Goal: Task Accomplishment & Management: Manage account settings

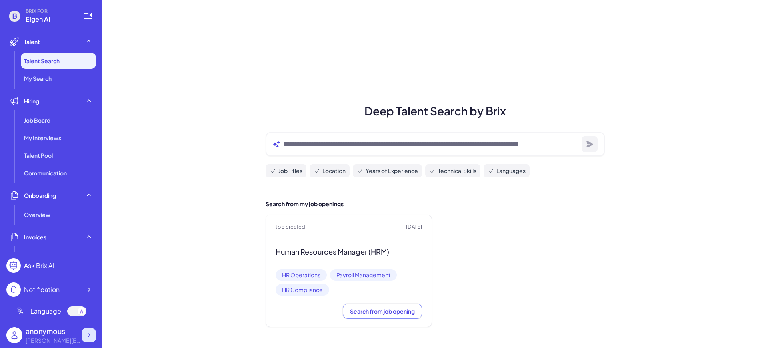
click at [88, 338] on icon at bounding box center [89, 335] width 8 height 8
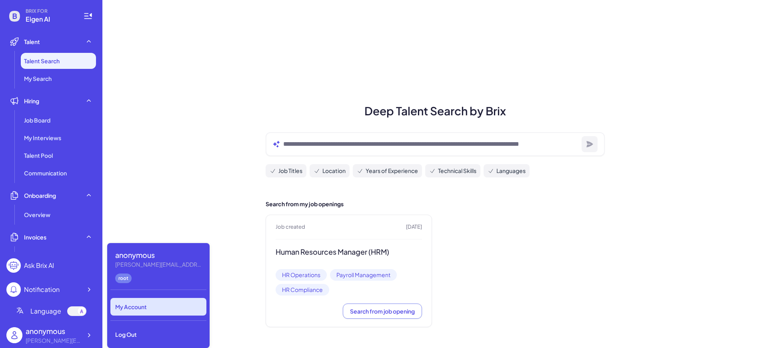
click at [170, 310] on div "My Account" at bounding box center [158, 307] width 96 height 18
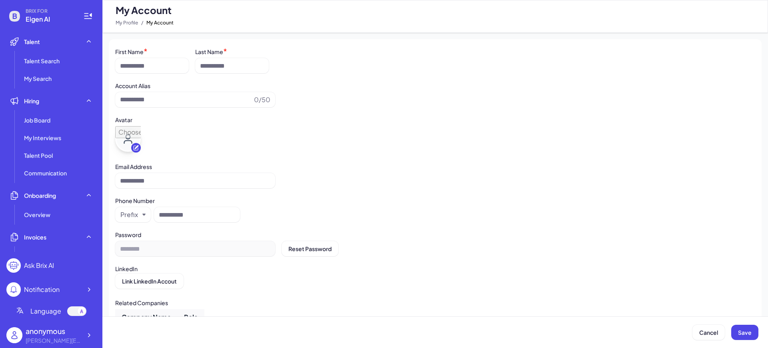
type input "*********"
type input "**********"
click at [89, 328] on div at bounding box center [89, 335] width 14 height 14
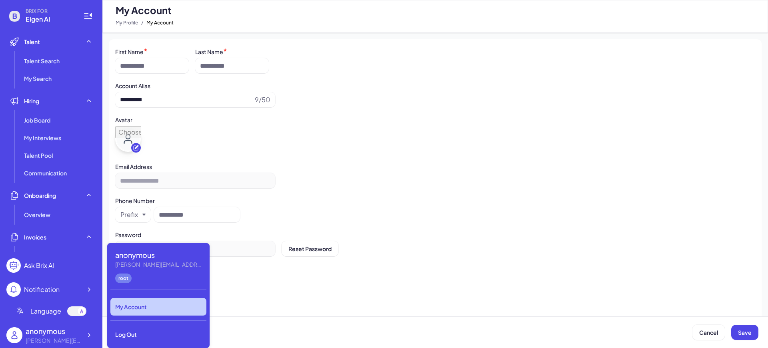
click at [152, 307] on div "My Account" at bounding box center [158, 307] width 96 height 18
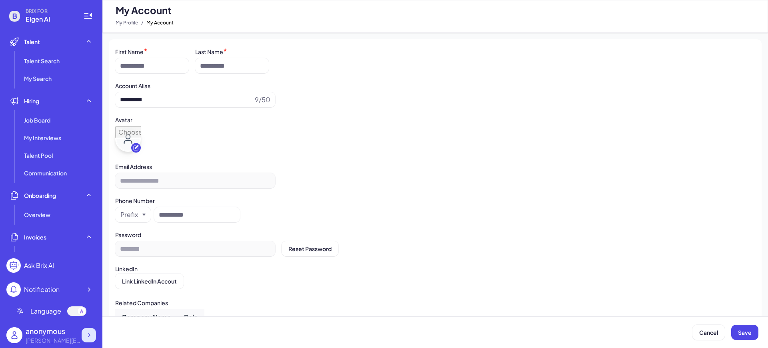
click at [88, 334] on icon at bounding box center [89, 335] width 8 height 8
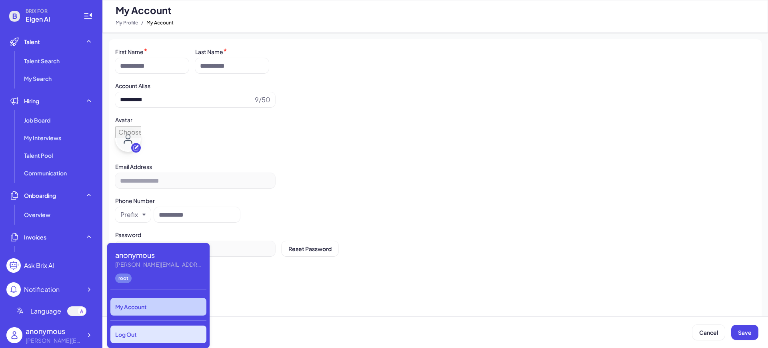
click at [133, 327] on div "Log Out" at bounding box center [158, 334] width 96 height 18
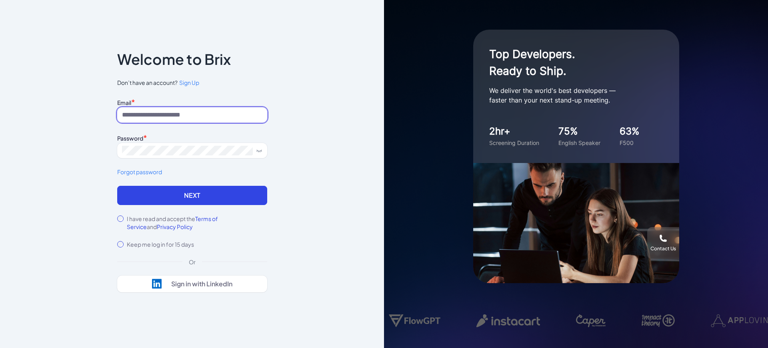
click at [179, 111] on input at bounding box center [192, 114] width 150 height 15
click at [179, 109] on input at bounding box center [192, 114] width 150 height 15
type input "**********"
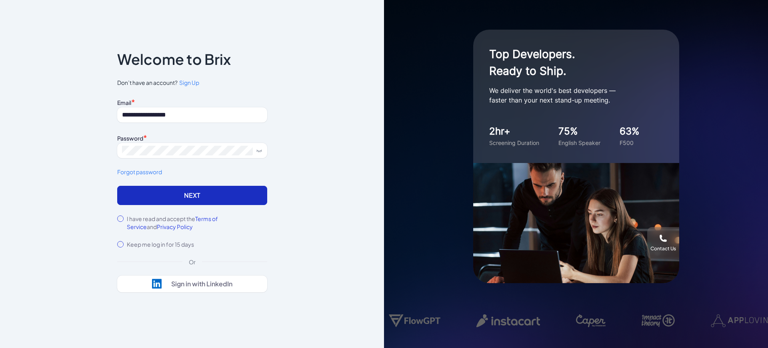
click at [145, 193] on button "Next" at bounding box center [192, 195] width 150 height 19
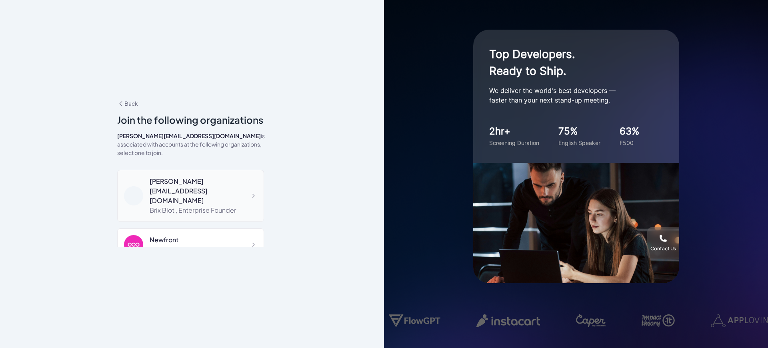
click at [202, 205] on div "Brix Blot , Enterprise Founder" at bounding box center [204, 210] width 108 height 10
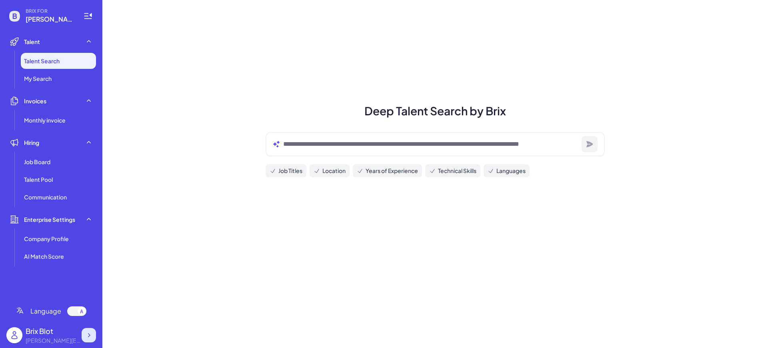
click at [89, 333] on icon at bounding box center [89, 335] width 8 height 8
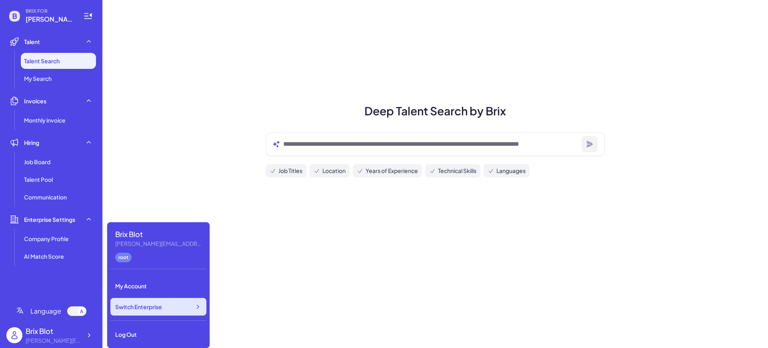
click at [151, 307] on span "Switch Enterprise" at bounding box center [138, 306] width 47 height 8
click at [410, 269] on div "Deep Talent Search by Brix Job Titles Location Years of Experience Technical Sk…" at bounding box center [435, 174] width 666 height 348
